Goal: Task Accomplishment & Management: Manage account settings

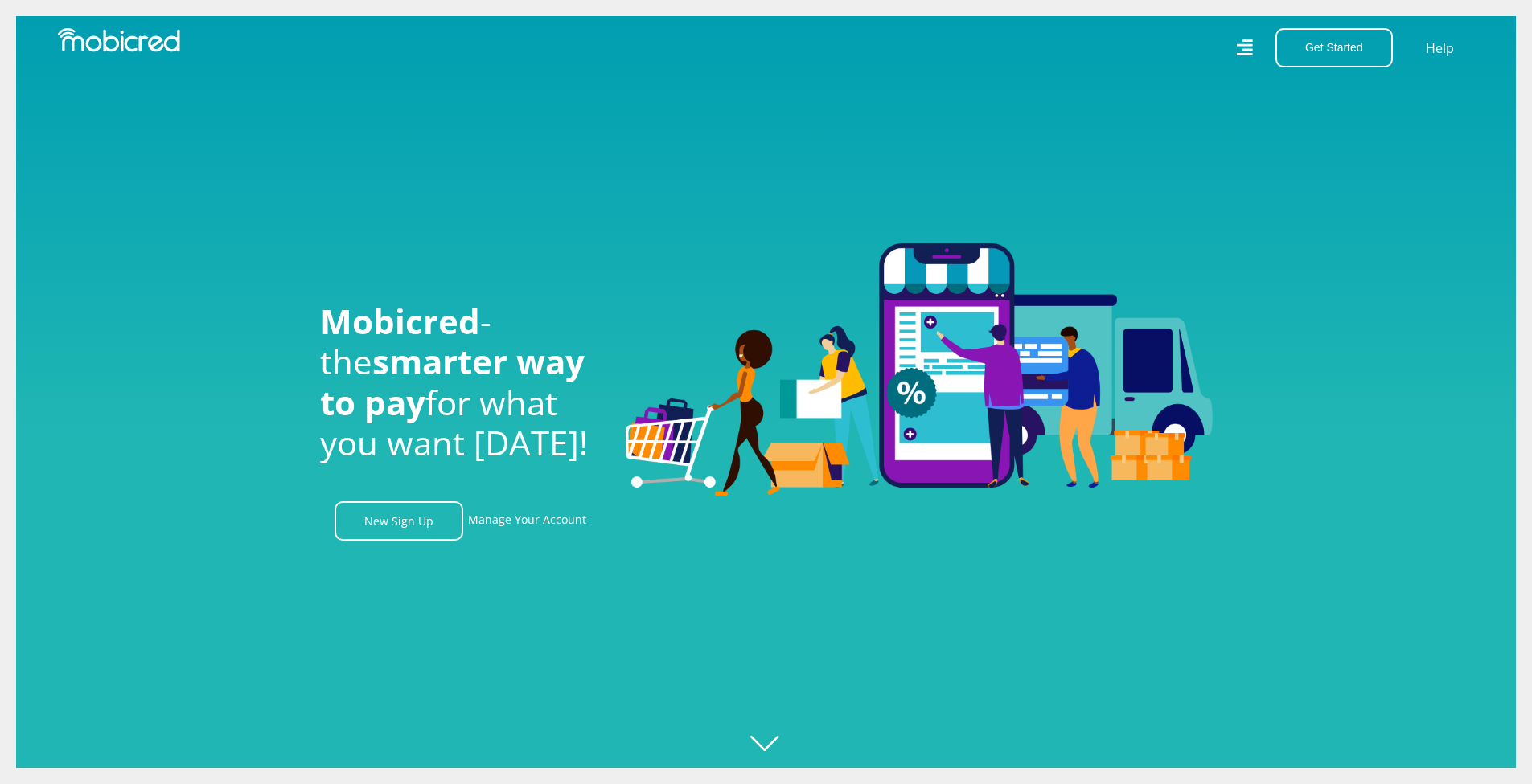
scroll to position [0, 1145]
click at [515, 519] on link "Manage Your Account" at bounding box center [527, 521] width 118 height 39
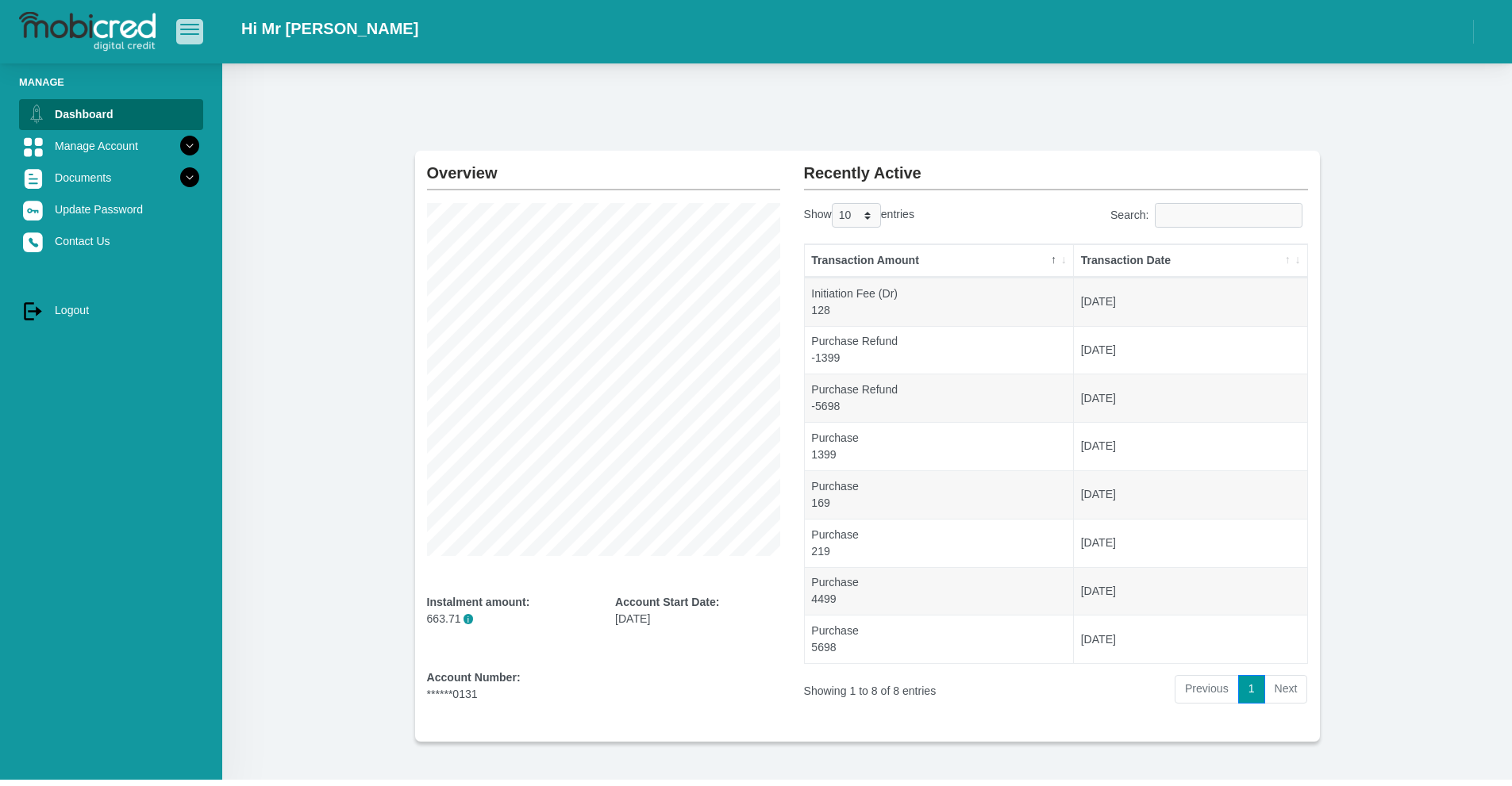
click at [190, 27] on span "button" at bounding box center [190, 30] width 19 height 11
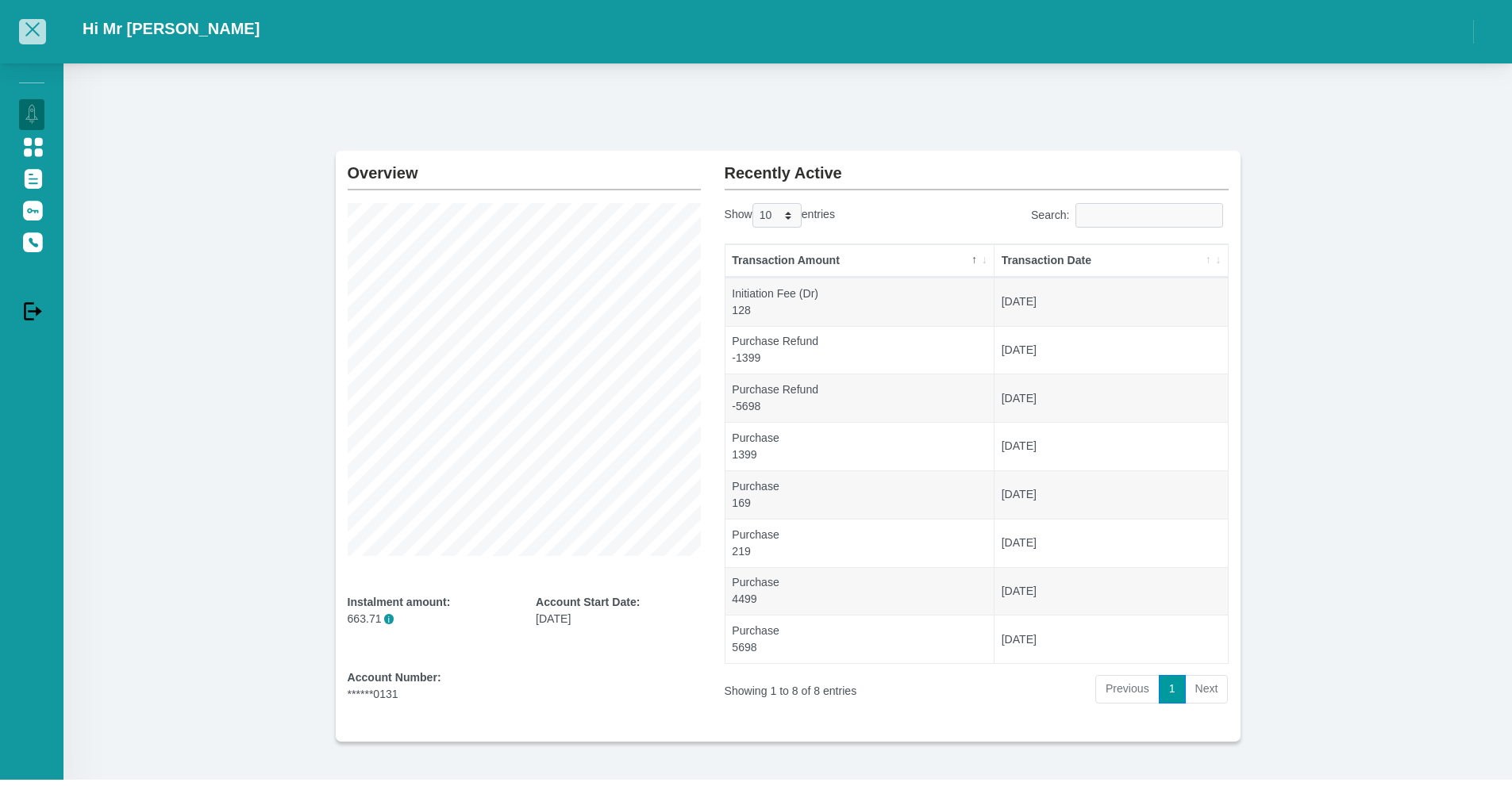
click at [29, 28] on span "button" at bounding box center [31, 29] width 14 height 14
